Goal: Information Seeking & Learning: Learn about a topic

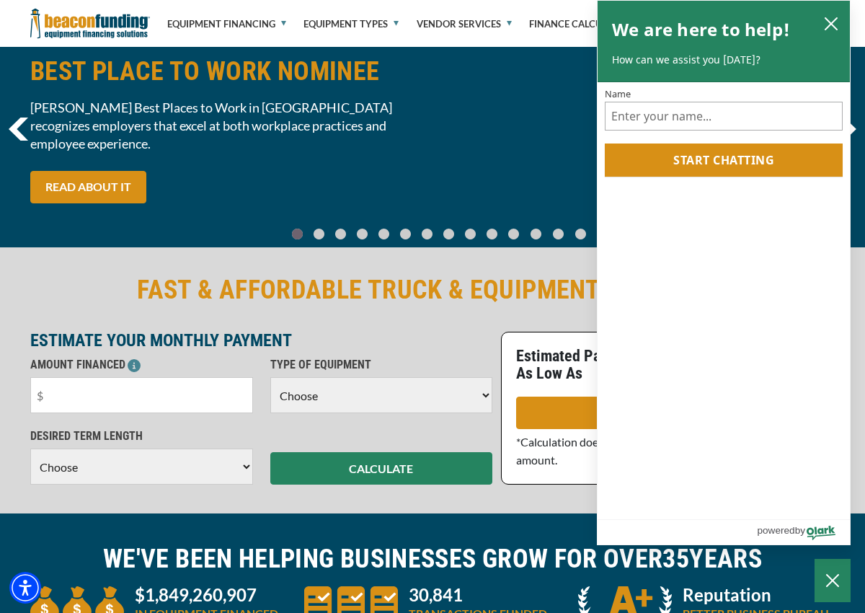
scroll to position [117, 0]
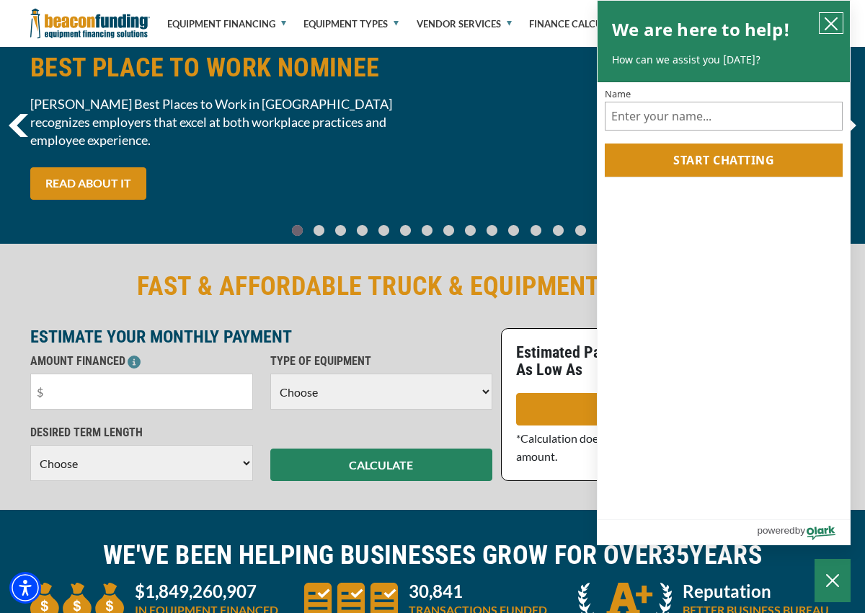
click at [829, 18] on icon "close chatbox" at bounding box center [831, 24] width 14 height 14
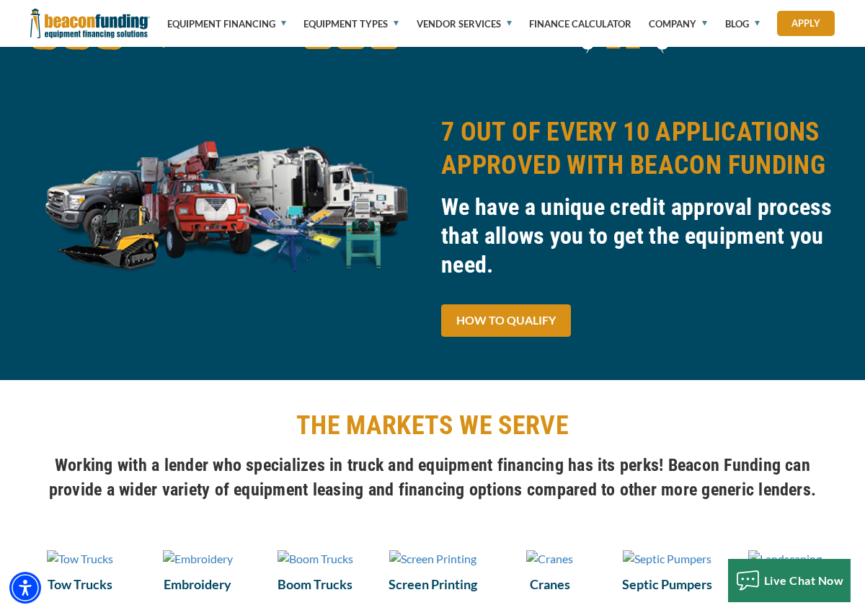
scroll to position [695, 0]
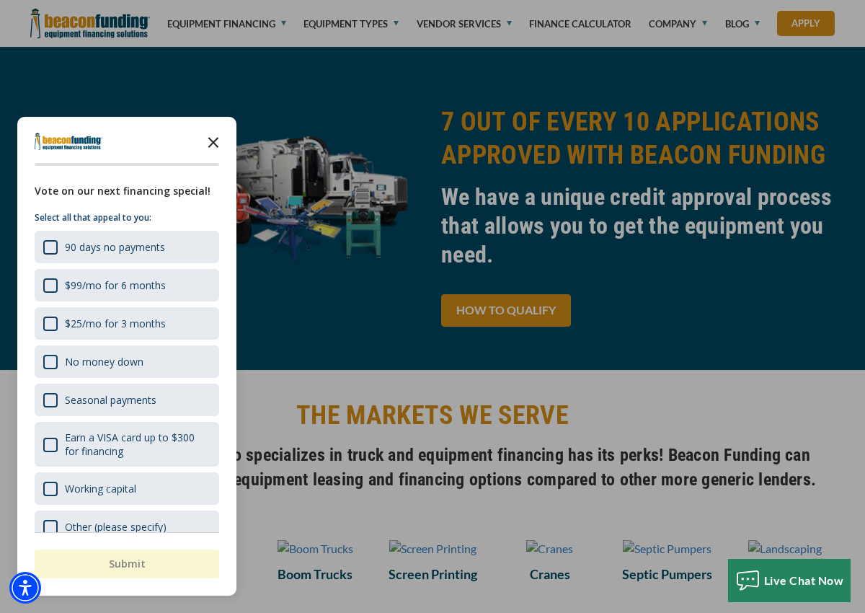
click at [212, 145] on icon "Close the survey" at bounding box center [213, 141] width 29 height 29
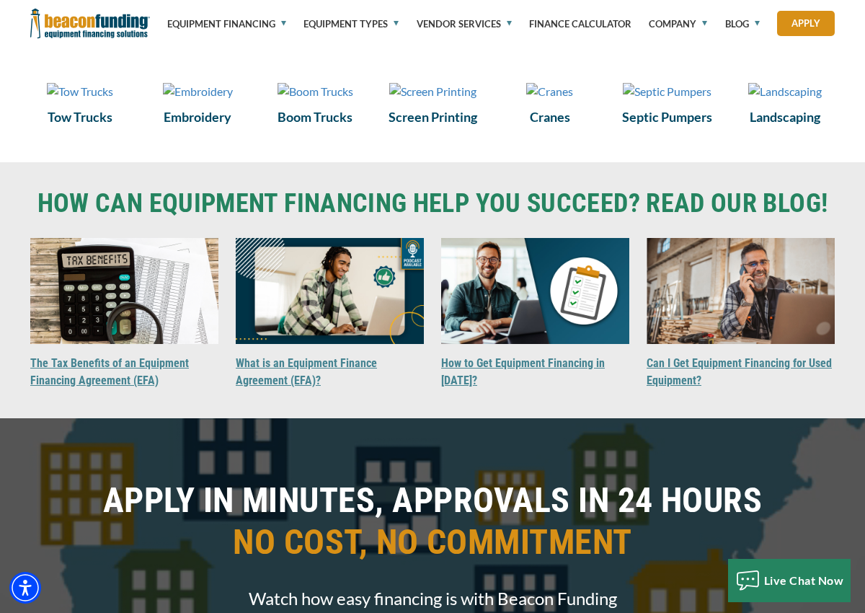
scroll to position [1168, 0]
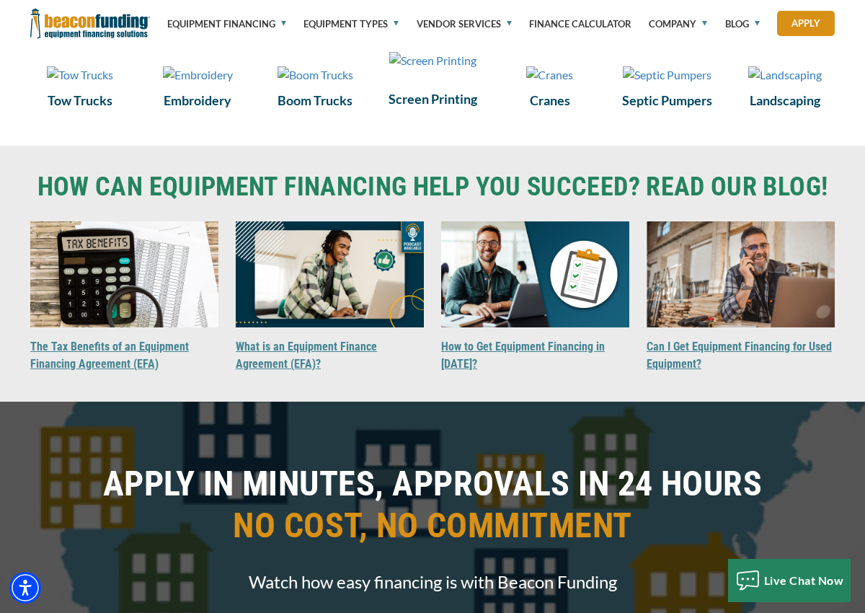
click at [426, 117] on div "Screen Printing" at bounding box center [432, 80] width 117 height 74
click at [426, 108] on h6 "Screen Printing" at bounding box center [433, 98] width 100 height 19
